Goal: Navigation & Orientation: Go to known website

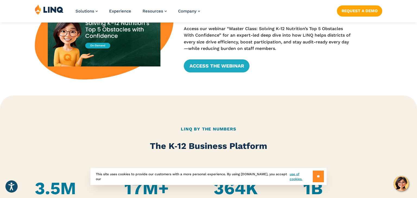
click at [314, 172] on input "**" at bounding box center [318, 177] width 11 height 12
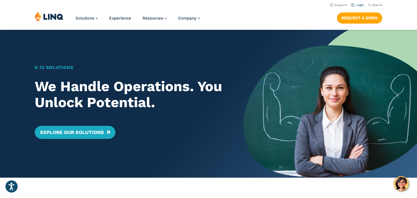
click at [360, 6] on link "Login" at bounding box center [357, 5] width 13 height 4
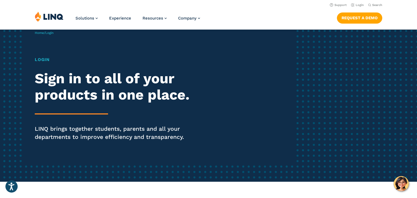
scroll to position [17, 0]
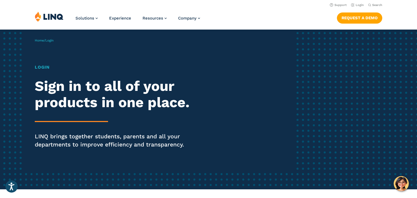
click at [39, 64] on h1 "Login" at bounding box center [115, 67] width 161 height 7
click at [41, 65] on h1 "Login" at bounding box center [115, 67] width 161 height 7
click at [44, 68] on h1 "Login" at bounding box center [115, 67] width 161 height 7
click at [42, 72] on div "Login Sign in to all of your products in one place. LINQ brings together studen…" at bounding box center [115, 114] width 161 height 100
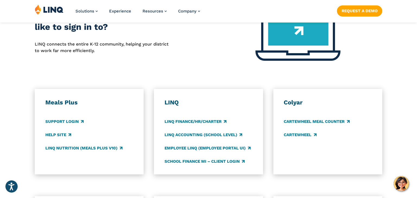
scroll to position [239, 0]
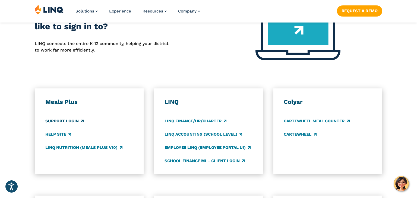
click at [69, 122] on link "Support Login" at bounding box center [64, 121] width 38 height 6
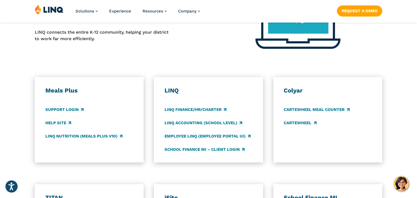
scroll to position [250, 0]
click at [190, 121] on link "LINQ Accounting (school level)" at bounding box center [203, 123] width 78 height 6
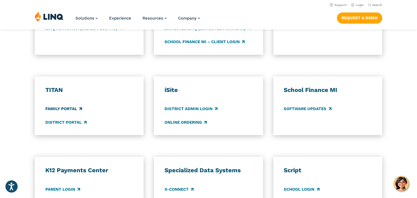
scroll to position [278, 0]
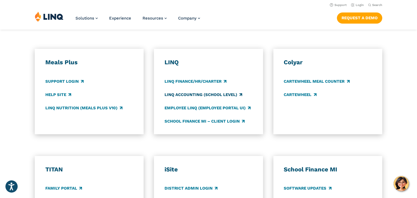
click at [191, 95] on link "LINQ Accounting (school level)" at bounding box center [203, 95] width 78 height 6
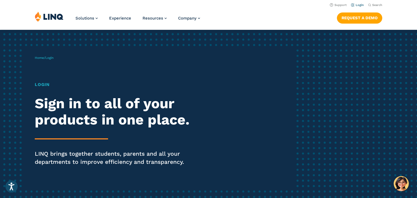
click at [358, 5] on link "Login" at bounding box center [357, 5] width 13 height 4
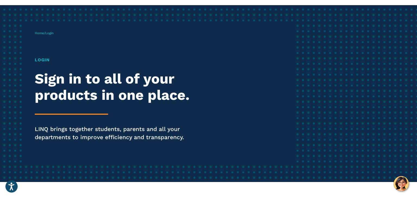
scroll to position [25, 0]
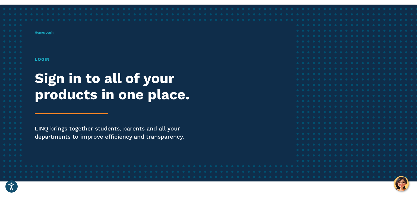
click at [46, 31] on span "Home / Login" at bounding box center [44, 33] width 19 height 4
click at [62, 87] on h2 "Sign in to all of your products in one place." at bounding box center [115, 86] width 161 height 33
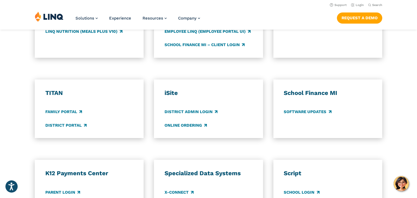
scroll to position [355, 0]
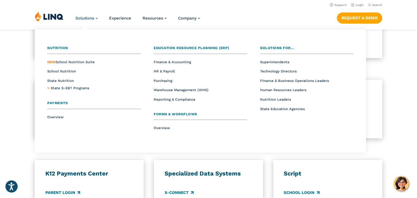
click at [85, 16] on span "Solutions" at bounding box center [84, 18] width 19 height 5
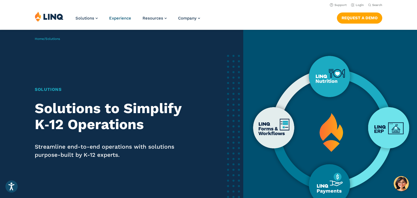
click at [122, 18] on span "Experience" at bounding box center [120, 18] width 22 height 5
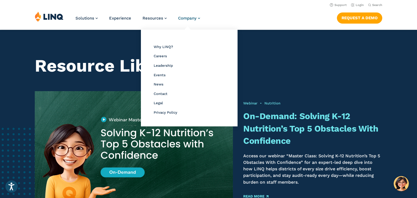
click at [184, 18] on span "Company" at bounding box center [187, 18] width 18 height 5
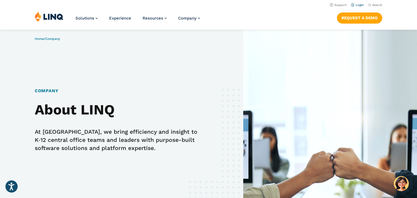
click at [357, 5] on link "Login" at bounding box center [357, 5] width 13 height 4
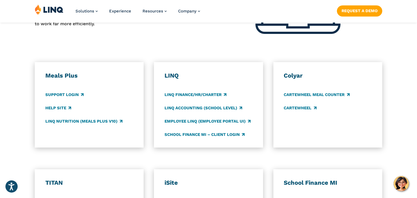
scroll to position [265, 0]
click at [241, 110] on link "LINQ Accounting (school level)" at bounding box center [203, 108] width 78 height 6
